Goal: Entertainment & Leisure: Consume media (video, audio)

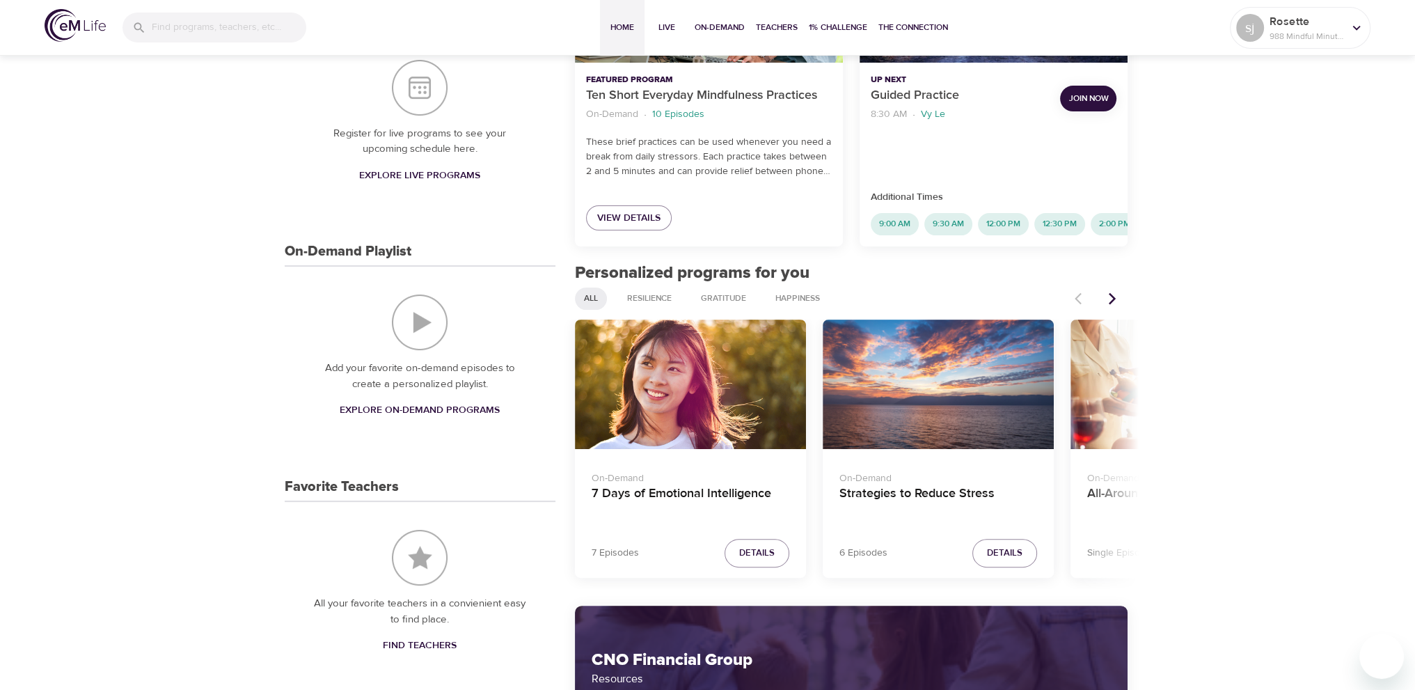
scroll to position [348, 0]
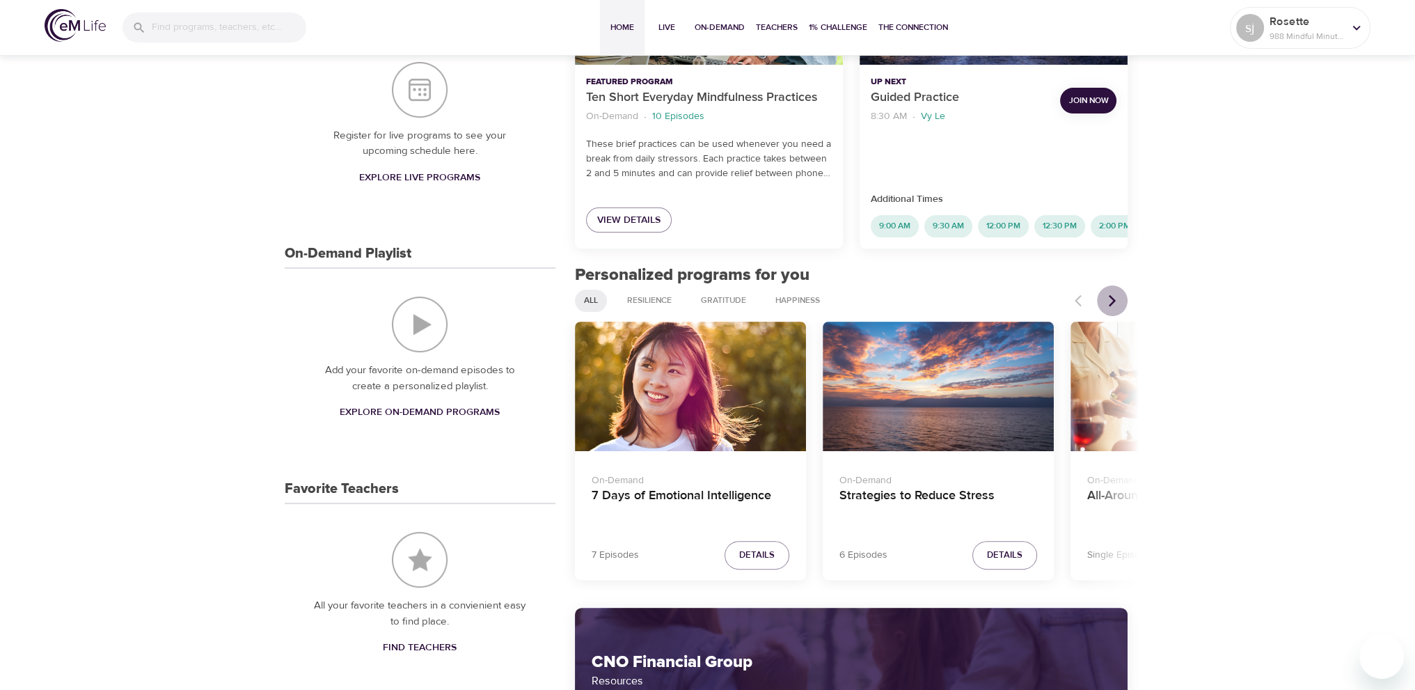
click at [1113, 305] on icon "Next items" at bounding box center [1112, 301] width 14 height 14
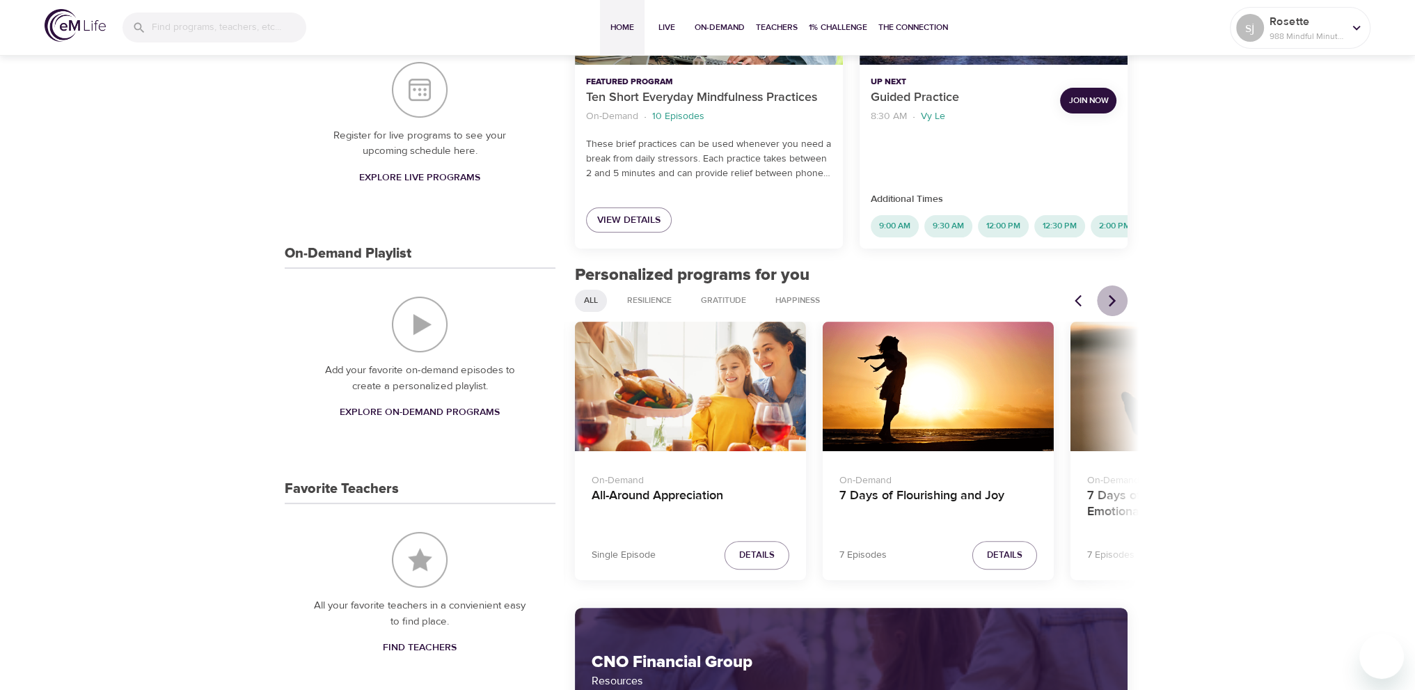
click at [1113, 305] on icon "Next items" at bounding box center [1112, 301] width 14 height 14
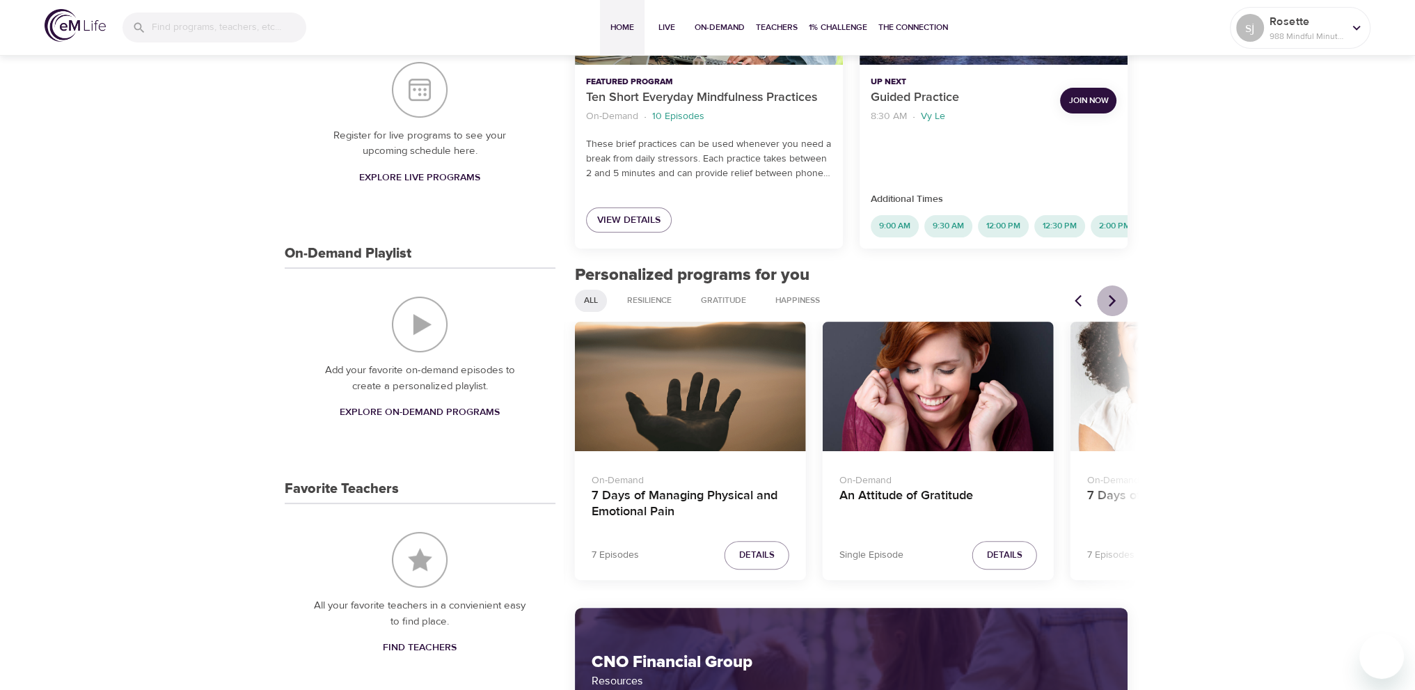
click at [1113, 305] on icon "Next items" at bounding box center [1112, 301] width 14 height 14
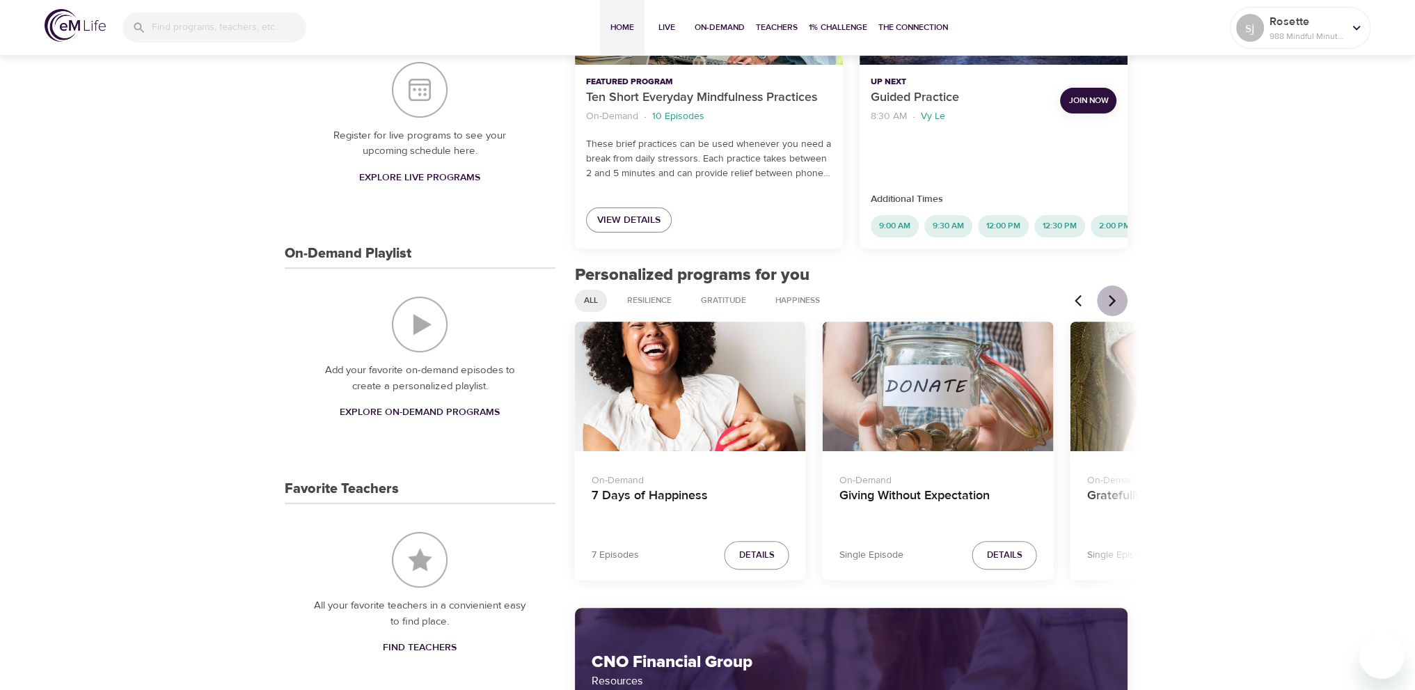
click at [1113, 305] on icon "Next items" at bounding box center [1112, 301] width 14 height 14
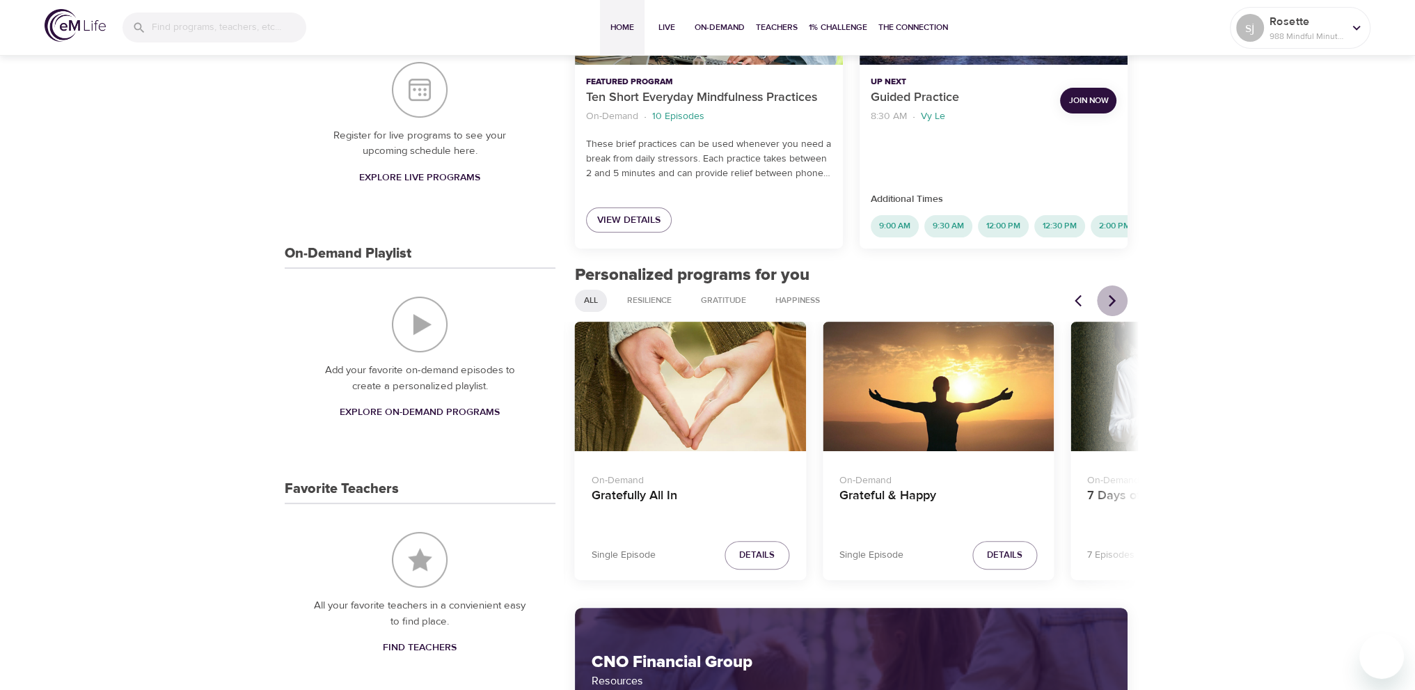
click at [1114, 305] on icon "Next items" at bounding box center [1112, 301] width 14 height 14
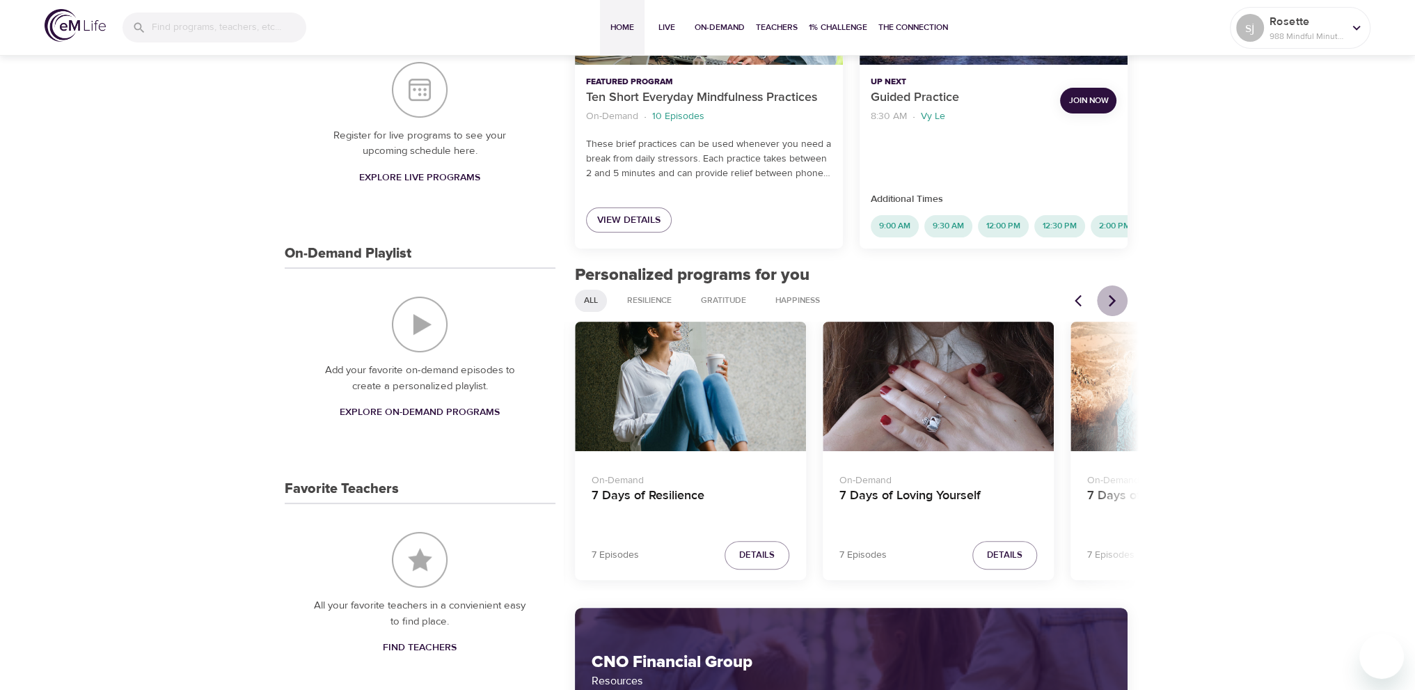
click at [1114, 305] on icon "Next items" at bounding box center [1112, 301] width 14 height 14
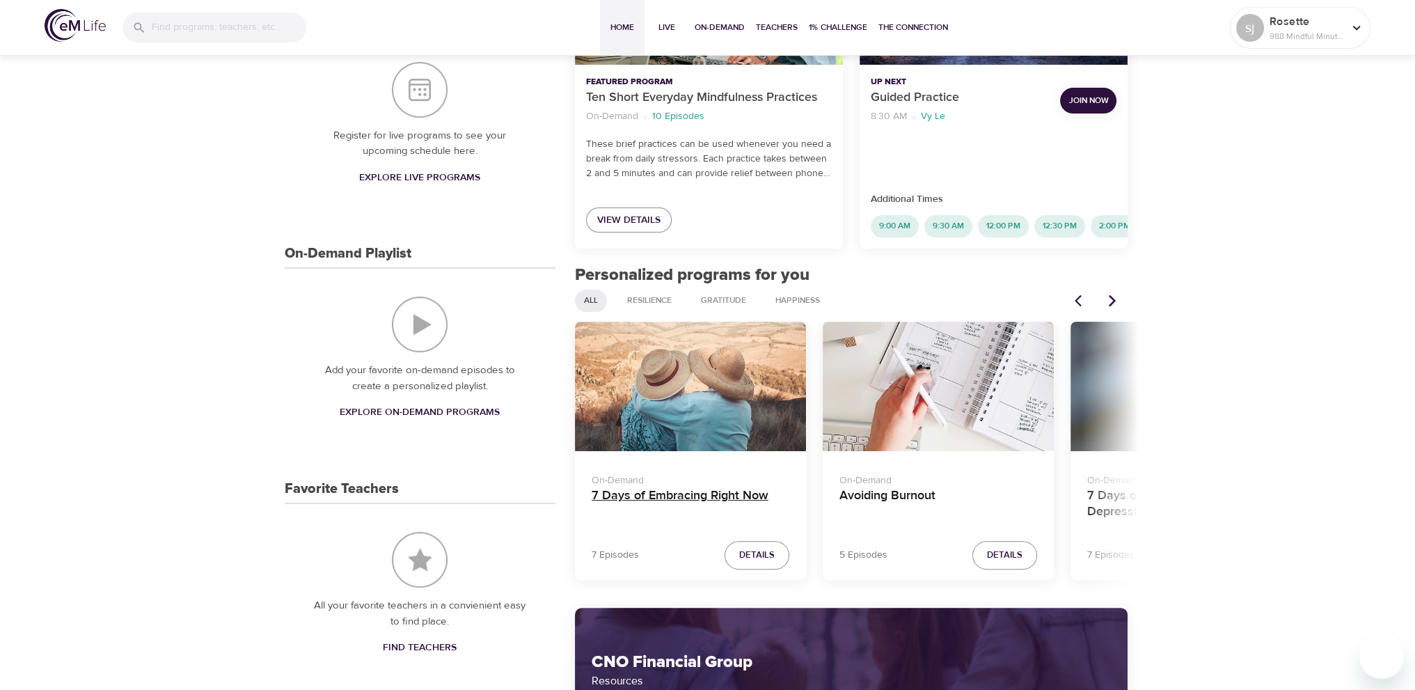
click at [693, 503] on h4 "7 Days of Embracing Right Now" at bounding box center [690, 504] width 198 height 33
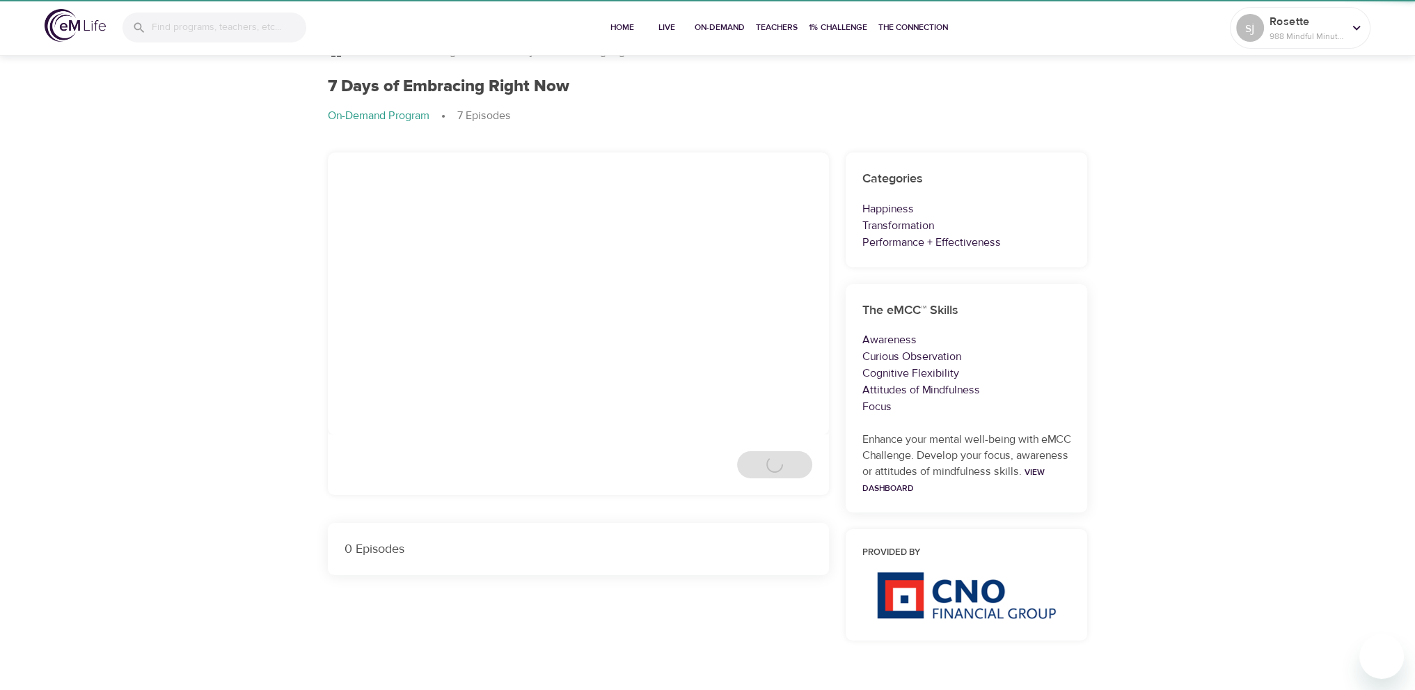
scroll to position [348, 0]
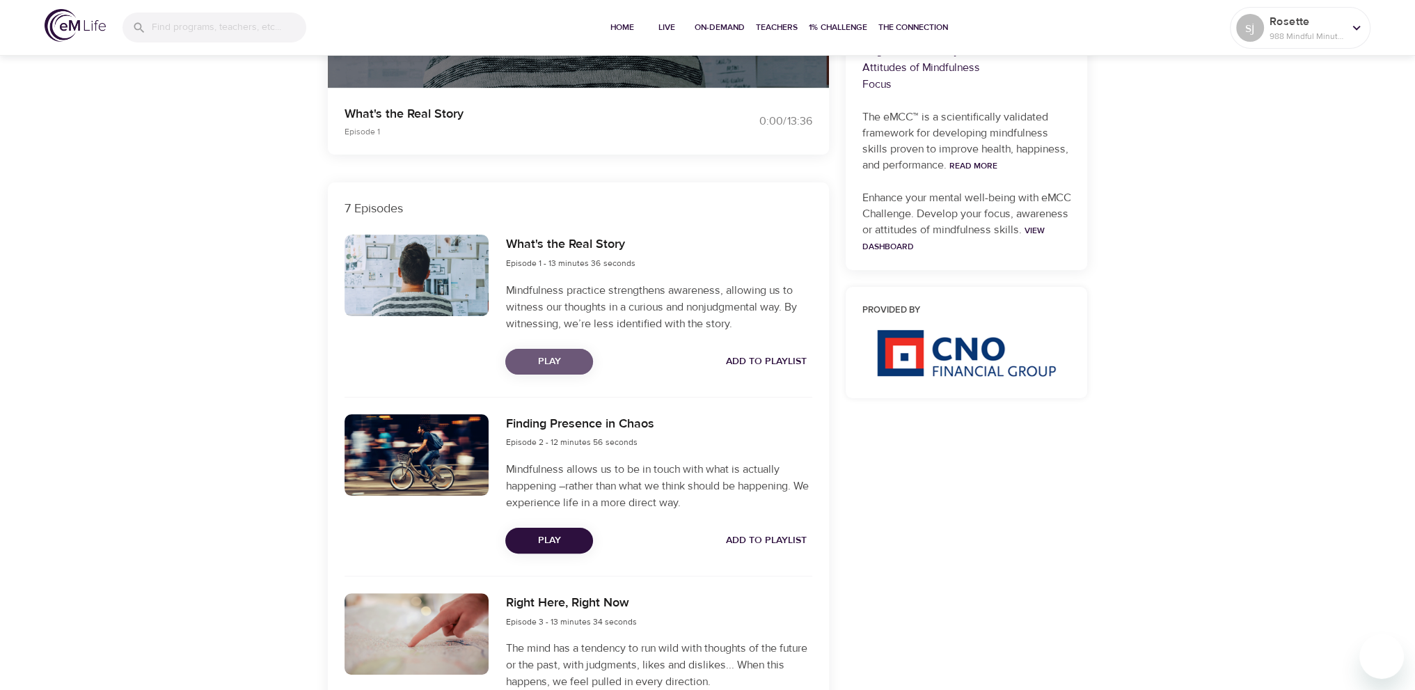
click at [571, 353] on span "Play" at bounding box center [548, 361] width 65 height 17
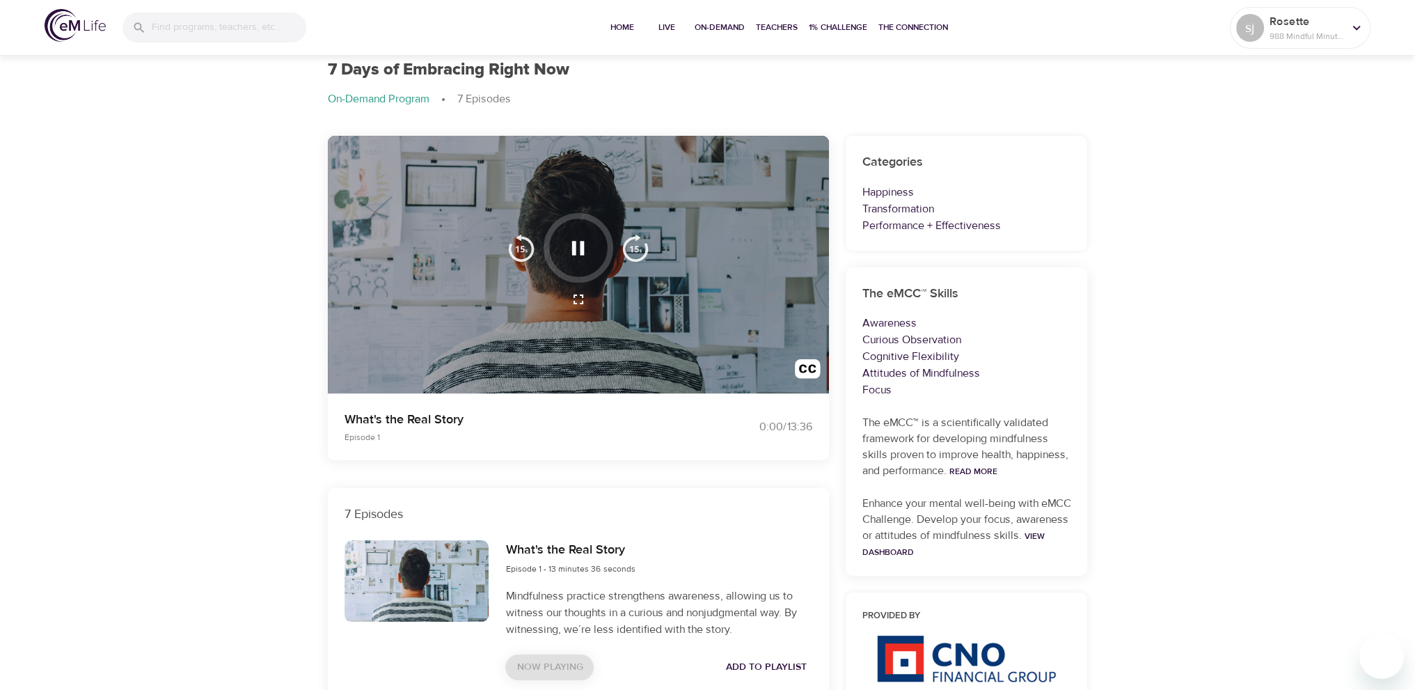
scroll to position [0, 0]
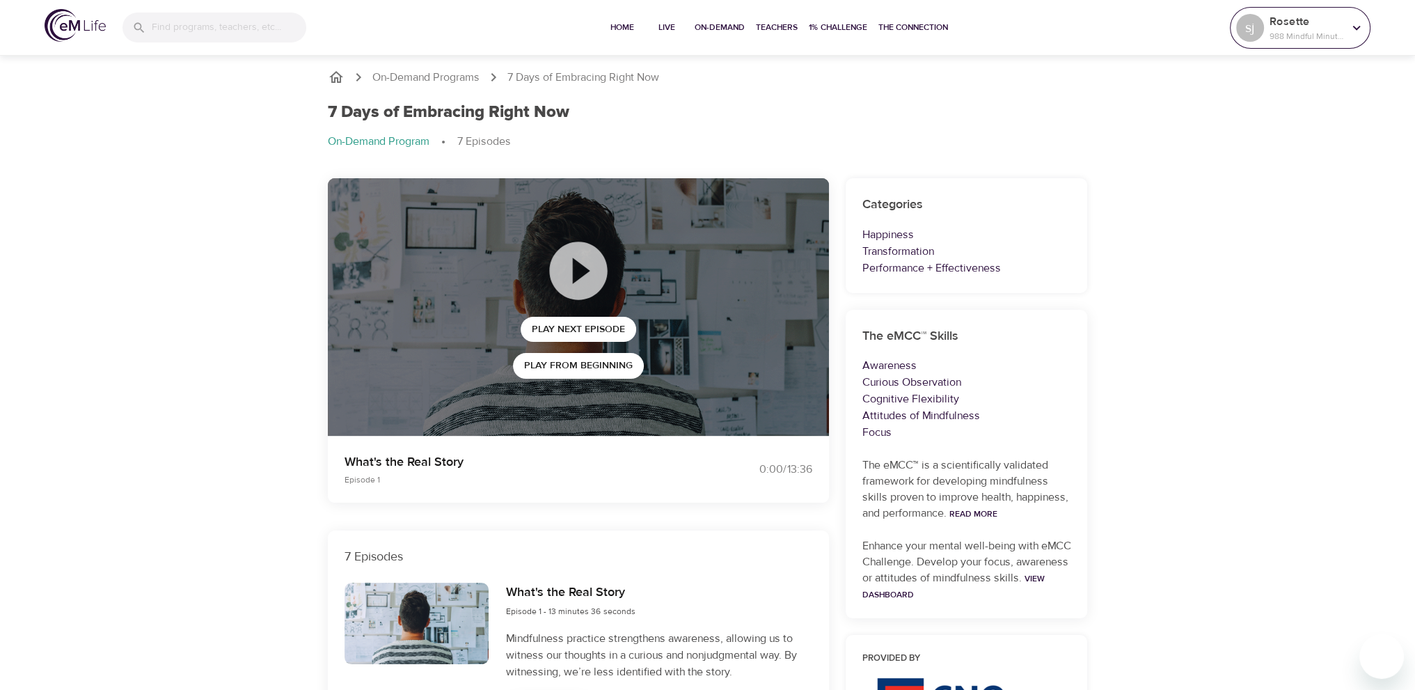
click at [1334, 44] on div "Rosette 988 Mindful Minutes" at bounding box center [1305, 27] width 79 height 35
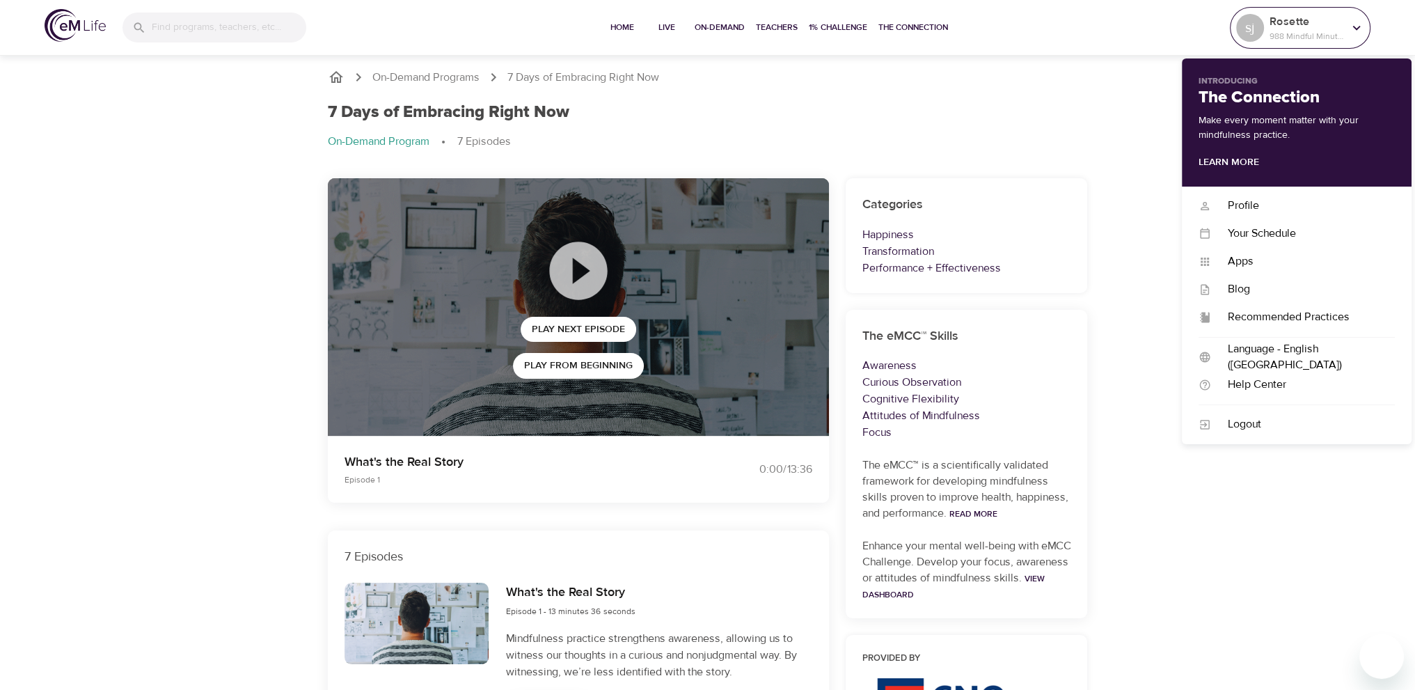
click at [1326, 27] on p "Rosette" at bounding box center [1306, 21] width 74 height 17
